Goal: Go to known website: Access a specific website the user already knows

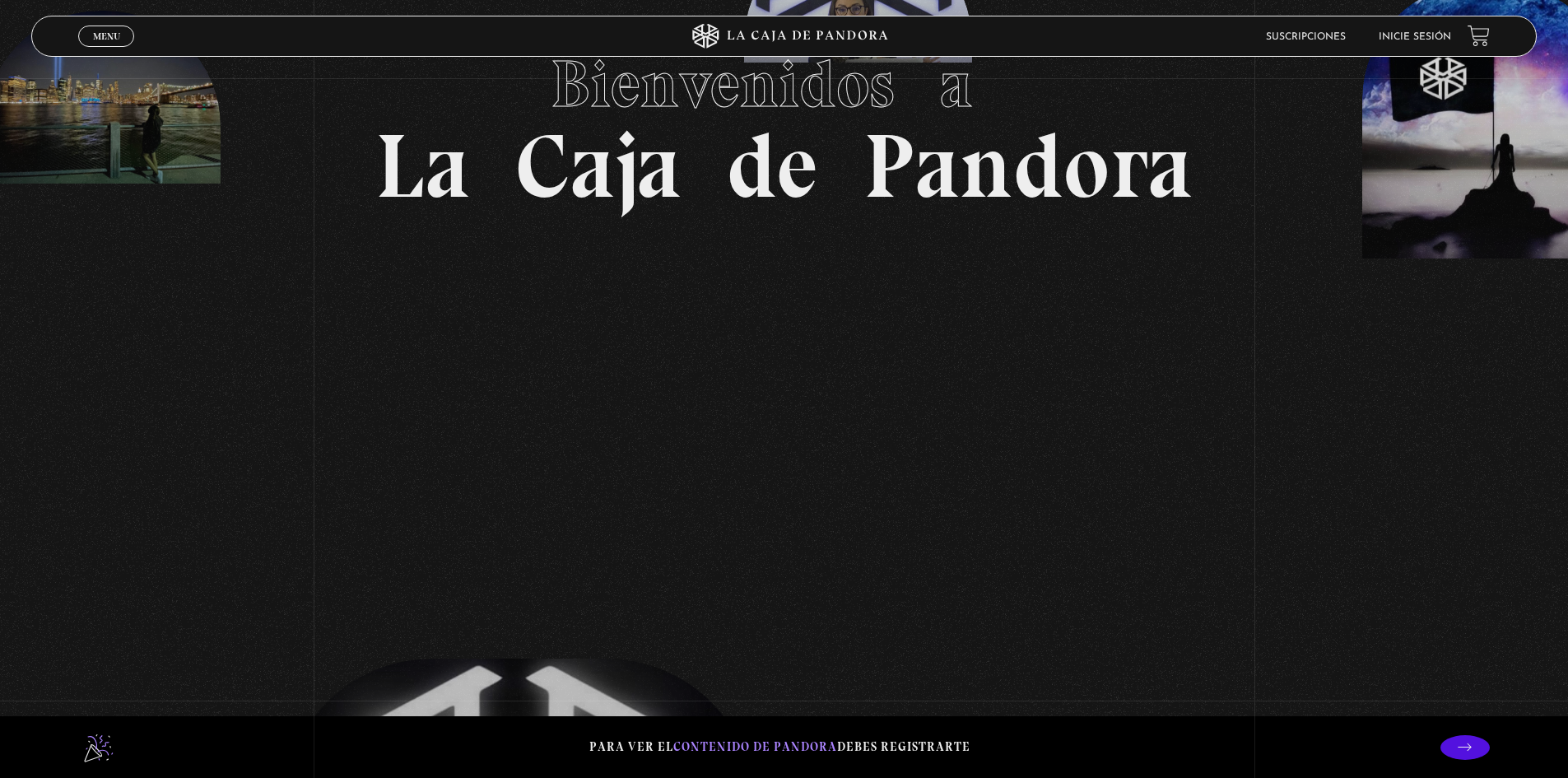
scroll to position [119, 0]
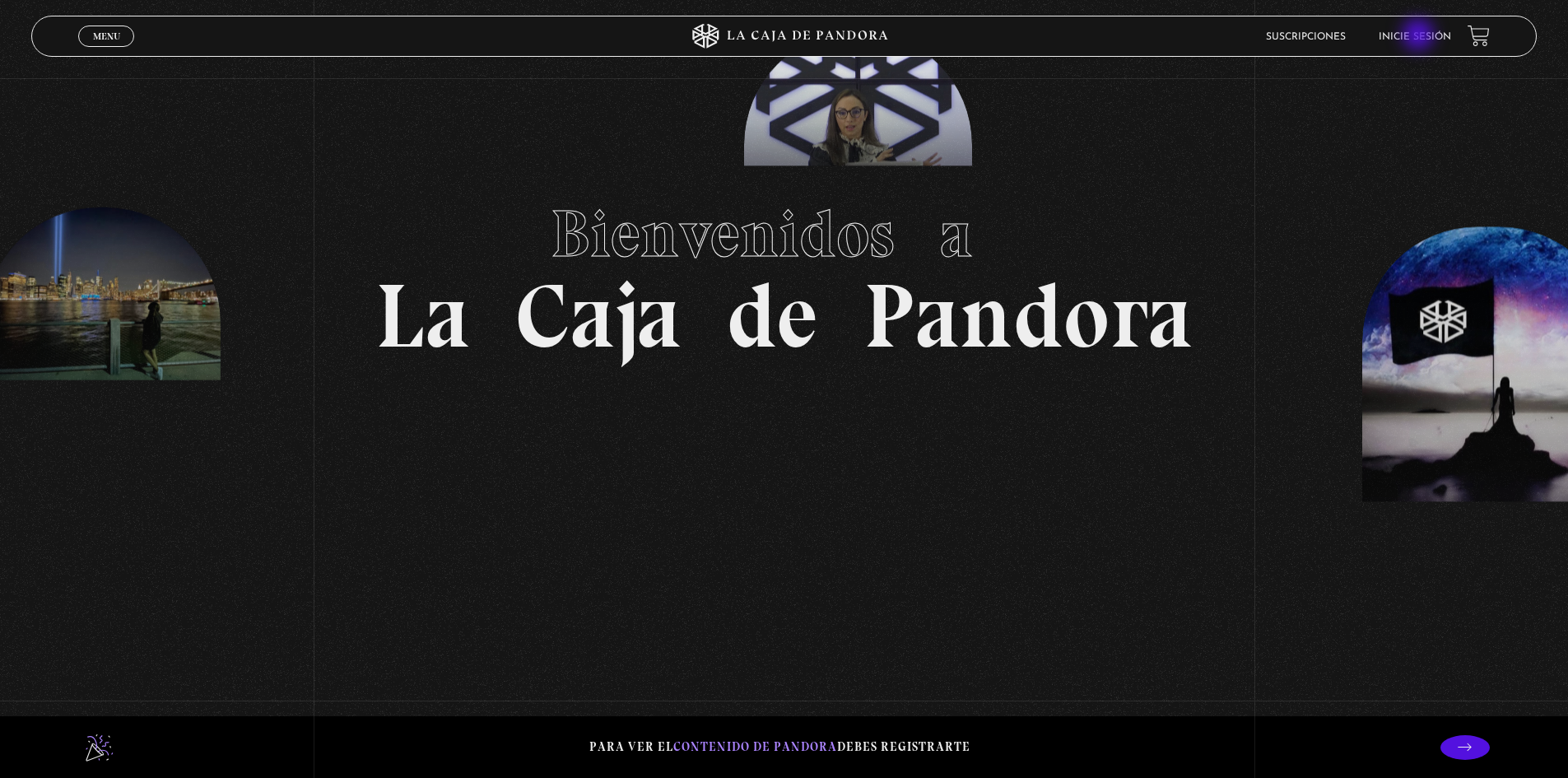
click at [1409, 28] on li "Inicie sesión" at bounding box center [1414, 37] width 73 height 26
click at [1419, 36] on link "Inicie sesión" at bounding box center [1414, 38] width 73 height 10
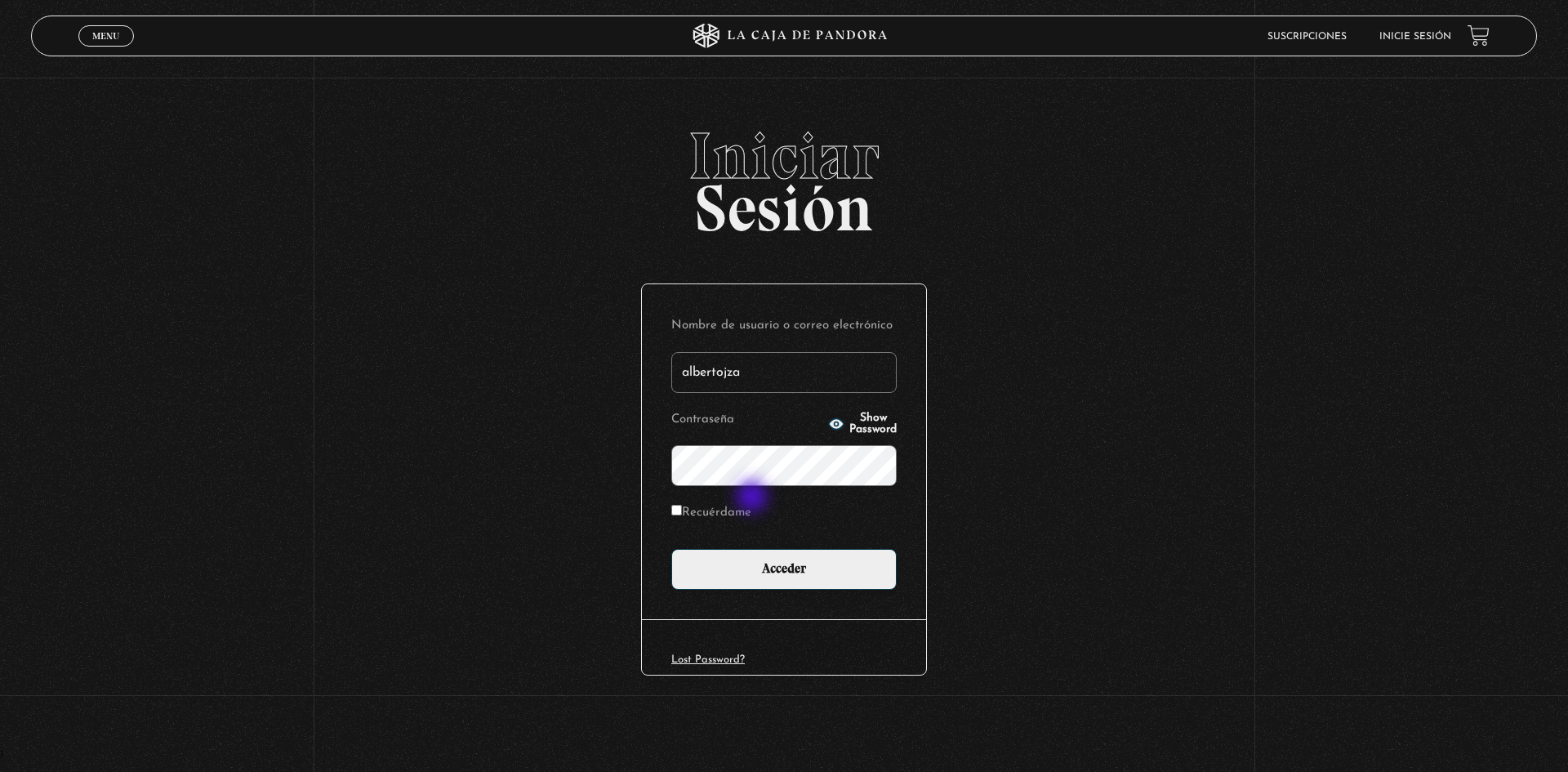
type input "albertojza"
click at [777, 572] on input "Acceder" at bounding box center [784, 569] width 225 height 41
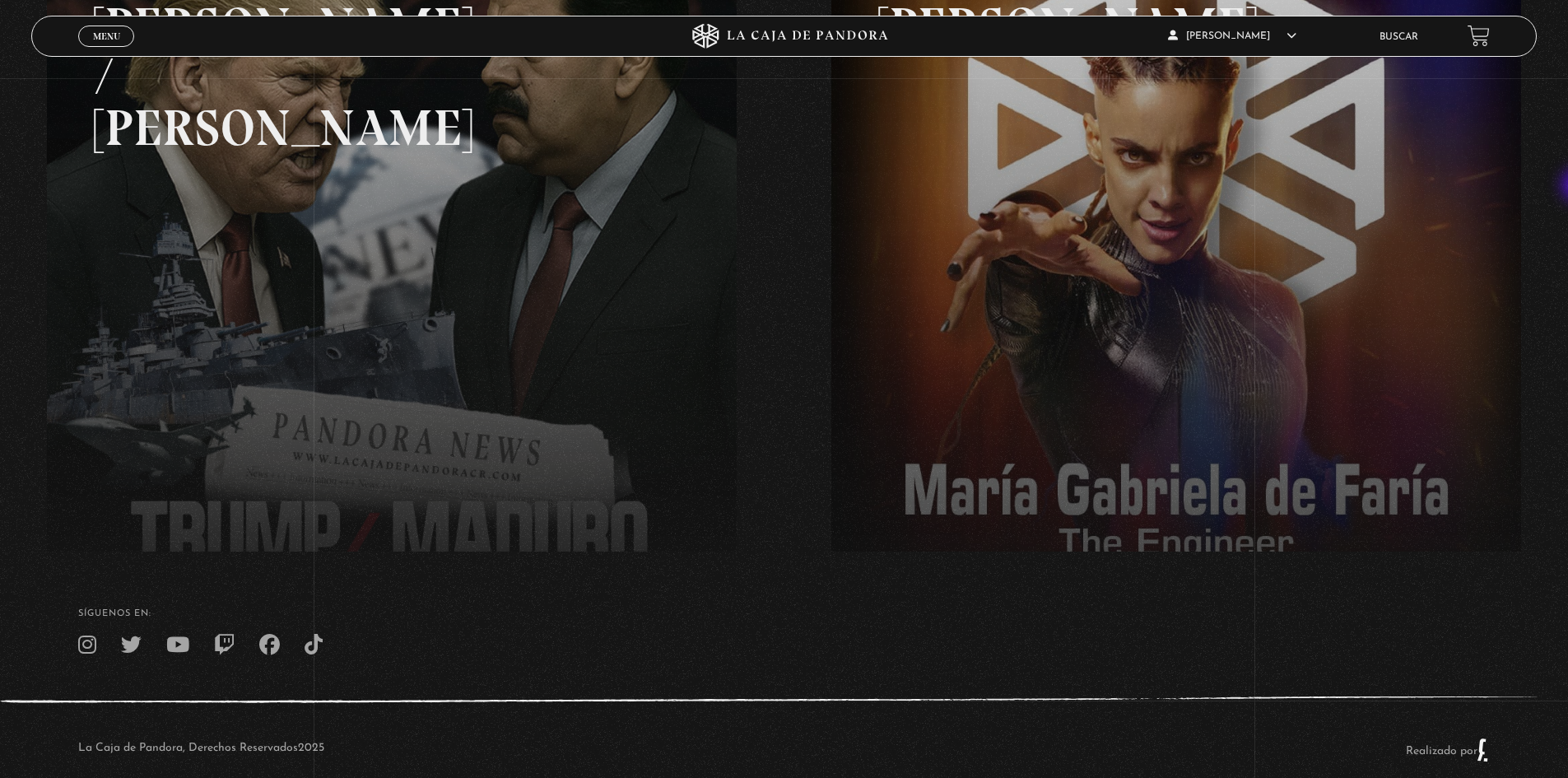
scroll to position [376, 0]
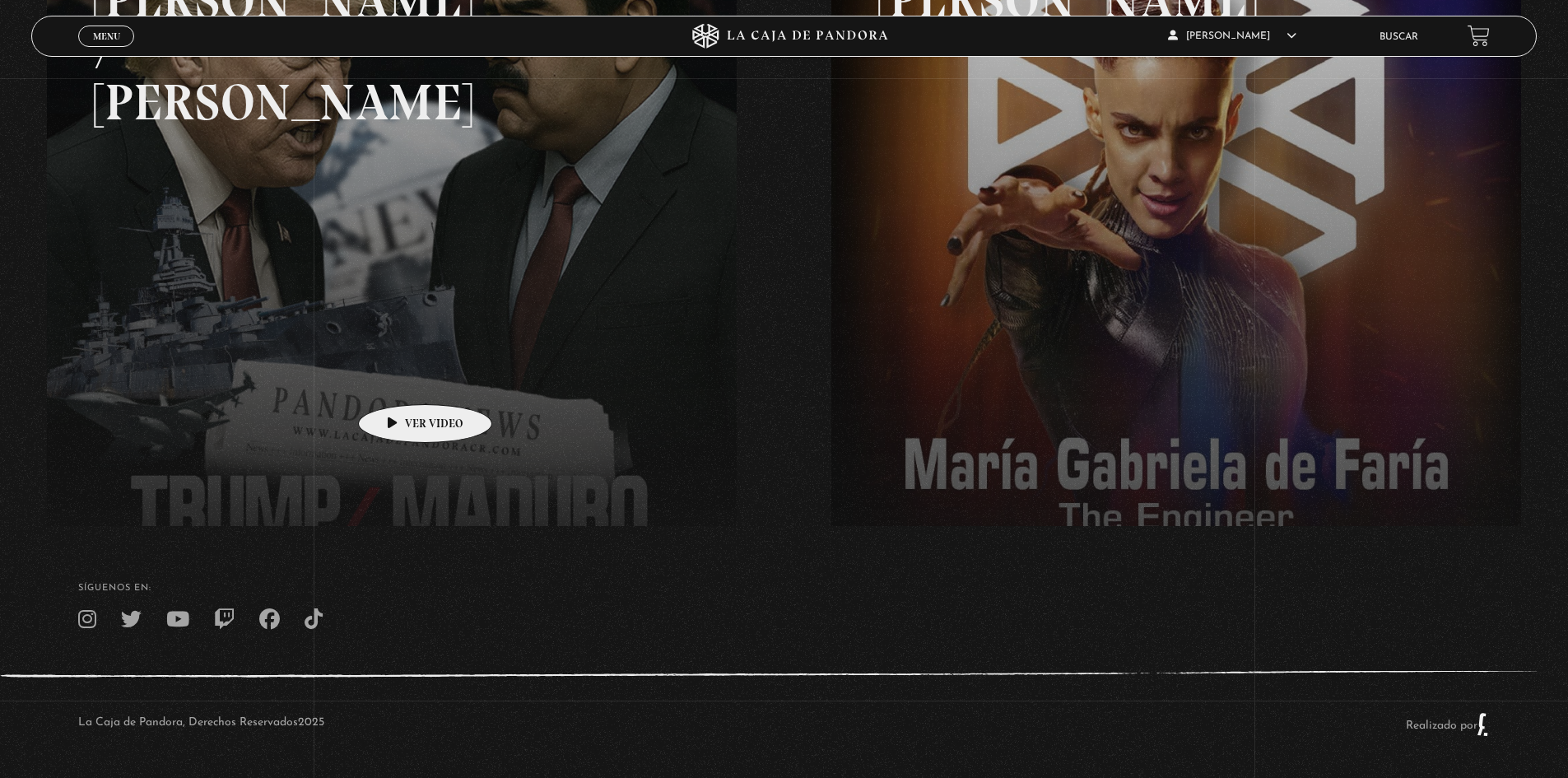
click at [377, 351] on link at bounding box center [831, 293] width 1568 height 778
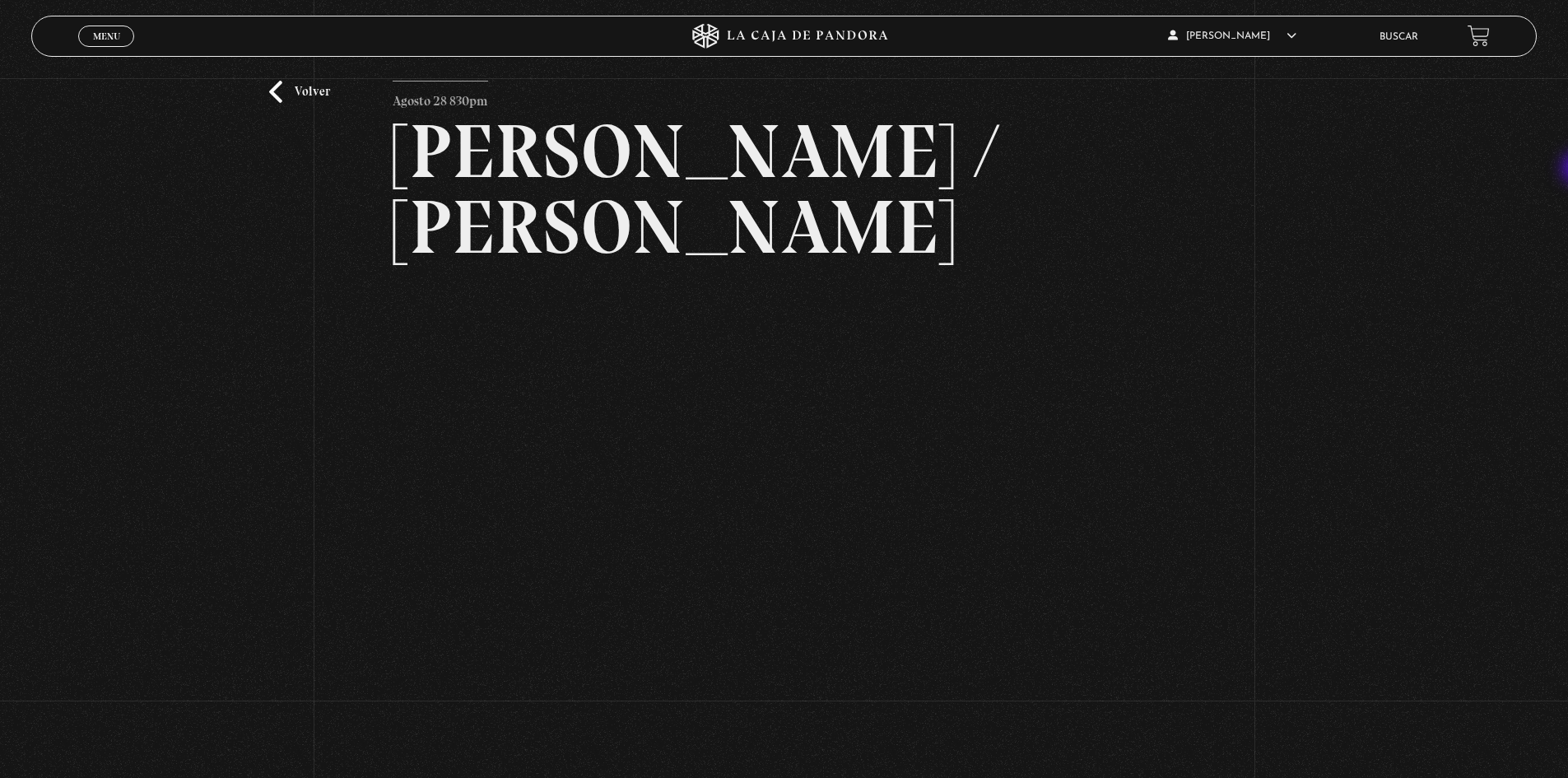
scroll to position [146, 0]
